Goal: Task Accomplishment & Management: Use online tool/utility

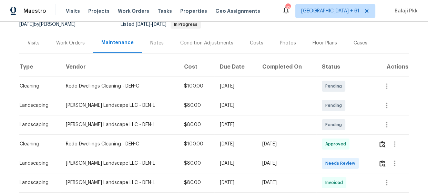
scroll to position [94, 0]
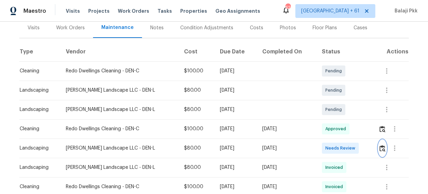
click at [380, 145] on img "button" at bounding box center [383, 148] width 6 height 7
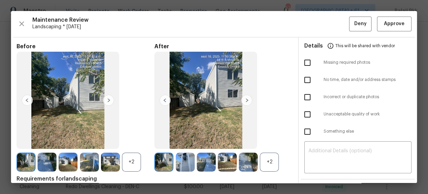
click at [269, 159] on div "+2" at bounding box center [269, 162] width 19 height 19
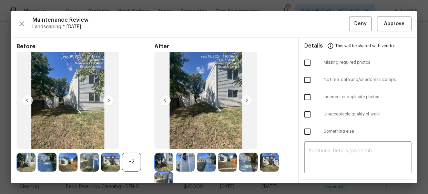
click at [129, 158] on div "+2" at bounding box center [131, 162] width 19 height 19
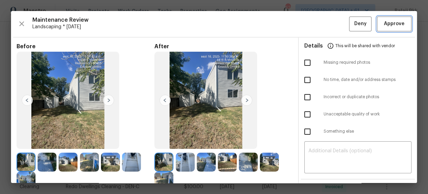
click at [406, 29] on button "Approve" at bounding box center [394, 24] width 34 height 15
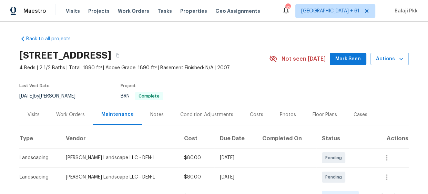
scroll to position [125, 0]
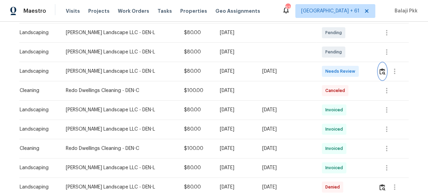
click at [380, 74] on img "button" at bounding box center [383, 71] width 6 height 7
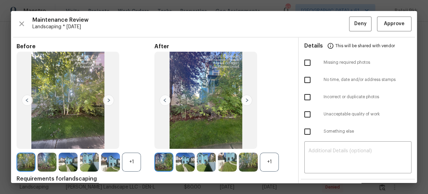
click at [271, 153] on div "+1" at bounding box center [269, 162] width 19 height 19
click at [123, 162] on div "+1" at bounding box center [131, 162] width 19 height 19
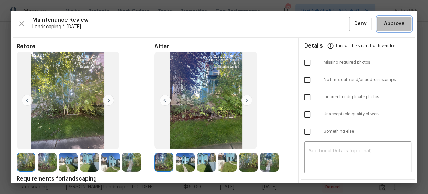
click at [392, 21] on span "Approve" at bounding box center [394, 24] width 21 height 9
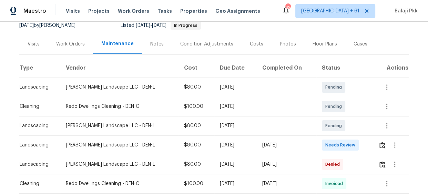
scroll to position [94, 0]
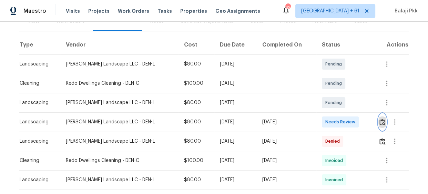
click at [380, 121] on img "button" at bounding box center [383, 122] width 6 height 7
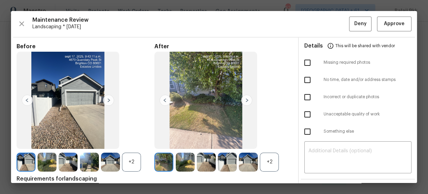
click at [267, 156] on div "+2" at bounding box center [269, 162] width 19 height 19
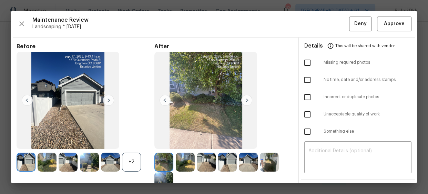
click at [125, 162] on div "+2" at bounding box center [131, 162] width 19 height 19
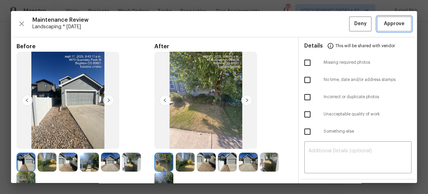
click at [384, 21] on span "Approve" at bounding box center [394, 24] width 21 height 9
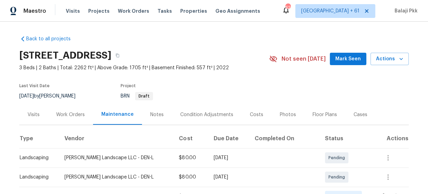
scroll to position [94, 0]
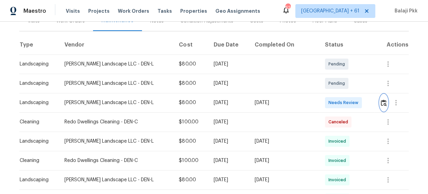
click at [381, 105] on img "button" at bounding box center [384, 103] width 6 height 7
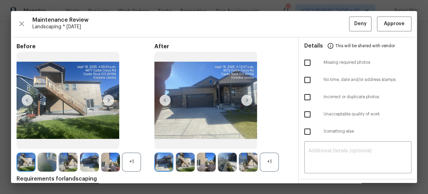
click at [265, 166] on div "+1" at bounding box center [269, 162] width 19 height 19
click at [131, 161] on div "+1" at bounding box center [131, 162] width 19 height 19
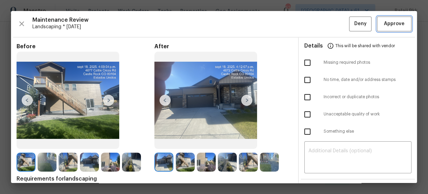
click at [384, 23] on span "Approve" at bounding box center [394, 24] width 21 height 9
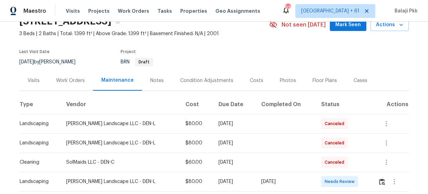
scroll to position [94, 0]
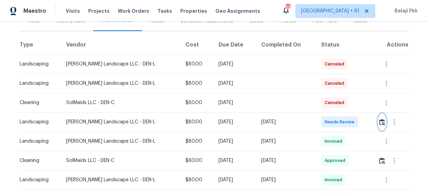
click at [379, 122] on img "button" at bounding box center [382, 122] width 6 height 7
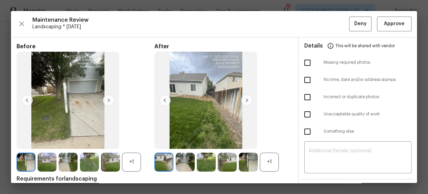
click at [272, 157] on div "+1" at bounding box center [269, 162] width 19 height 19
click at [138, 164] on div "+1" at bounding box center [131, 162] width 19 height 19
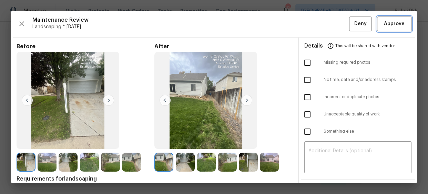
click at [384, 25] on span "Approve" at bounding box center [394, 24] width 21 height 9
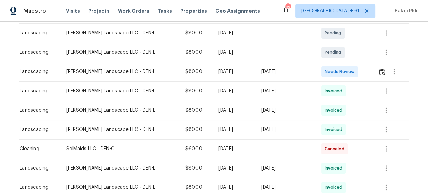
scroll to position [125, 0]
click at [379, 71] on img "button" at bounding box center [382, 71] width 6 height 7
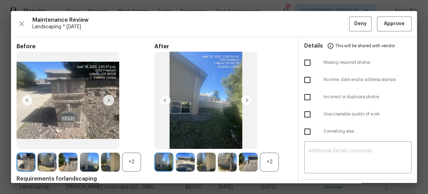
click at [264, 163] on div at bounding box center [214, 97] width 406 height 172
click at [260, 163] on div "+2" at bounding box center [269, 162] width 19 height 19
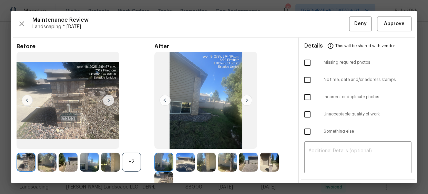
click at [134, 166] on div "+2" at bounding box center [131, 162] width 19 height 19
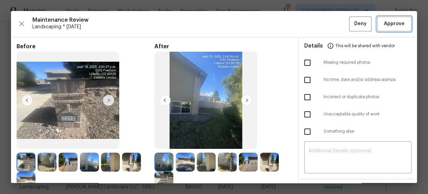
click at [377, 23] on button "Approve" at bounding box center [394, 24] width 34 height 15
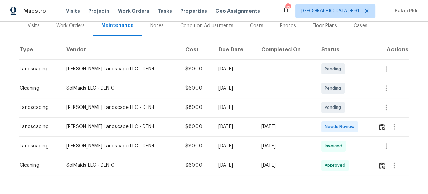
scroll to position [94, 0]
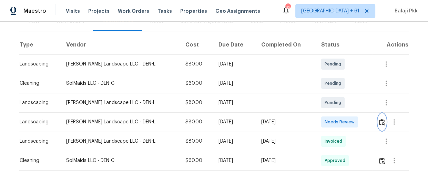
click at [379, 121] on img "button" at bounding box center [382, 122] width 6 height 7
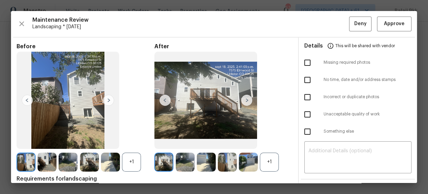
click at [267, 154] on div "+1" at bounding box center [269, 162] width 19 height 19
drag, startPoint x: 133, startPoint y: 169, endPoint x: 133, endPoint y: 127, distance: 41.7
click at [132, 169] on div "+1" at bounding box center [131, 162] width 19 height 19
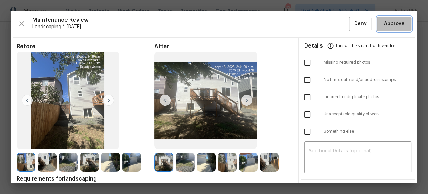
drag, startPoint x: 379, startPoint y: 25, endPoint x: 299, endPoint y: 2, distance: 83.9
click at [384, 24] on span "Approve" at bounding box center [394, 24] width 21 height 9
